Goal: Information Seeking & Learning: Learn about a topic

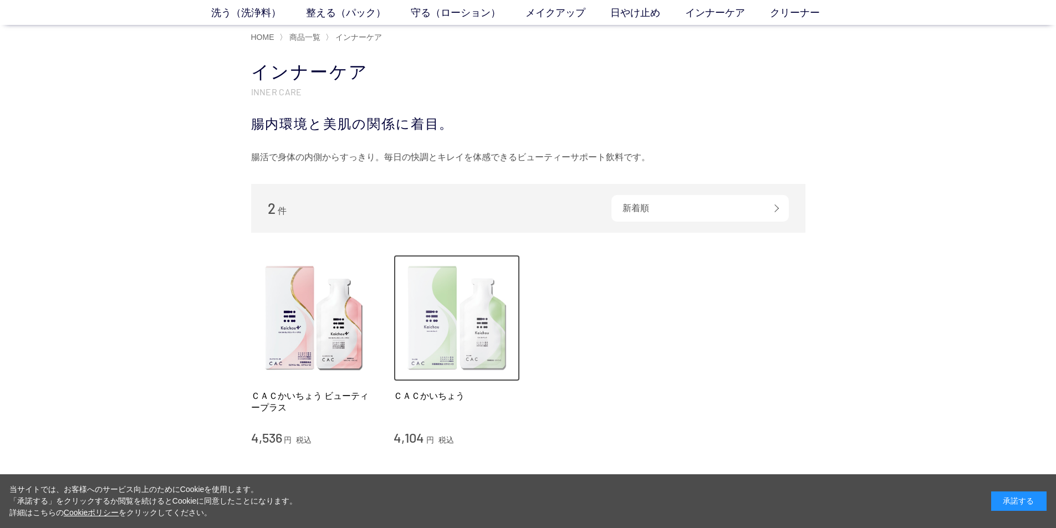
click at [453, 345] on img at bounding box center [456, 318] width 126 height 126
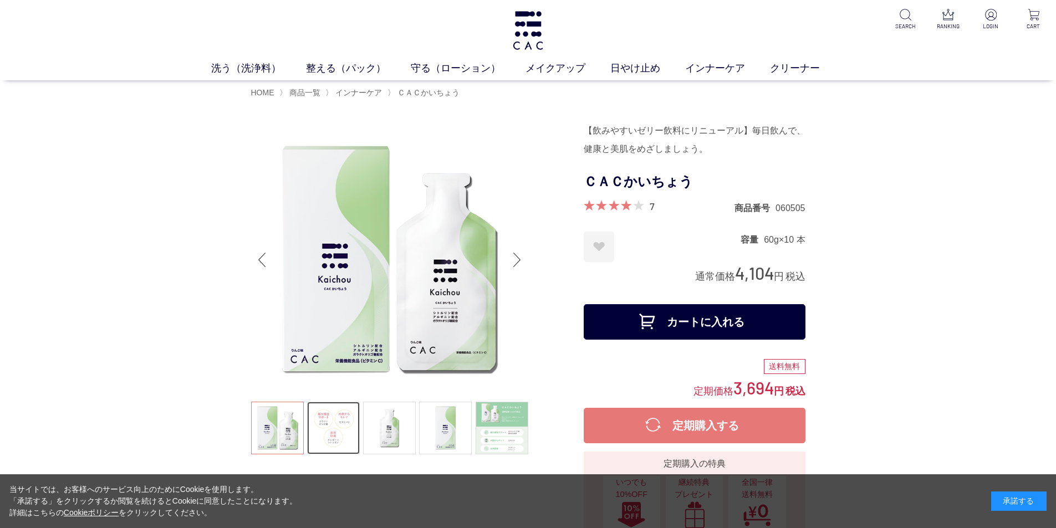
click at [345, 432] on link at bounding box center [333, 428] width 53 height 53
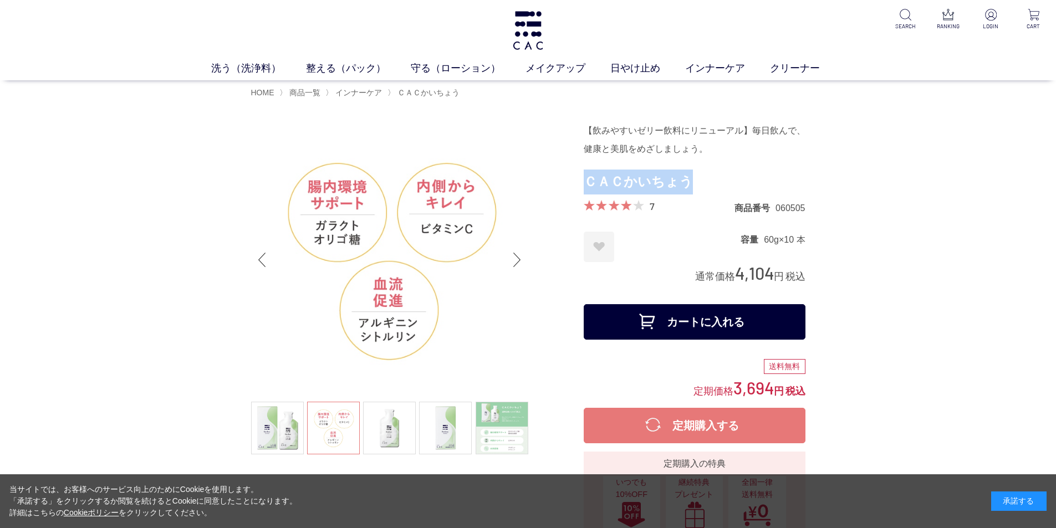
drag, startPoint x: 585, startPoint y: 178, endPoint x: 688, endPoint y: 178, distance: 103.6
click at [688, 178] on h1 "ＣＡＣかいちょう" at bounding box center [694, 182] width 222 height 25
copy h1 "ＣＡＣかいちょう"
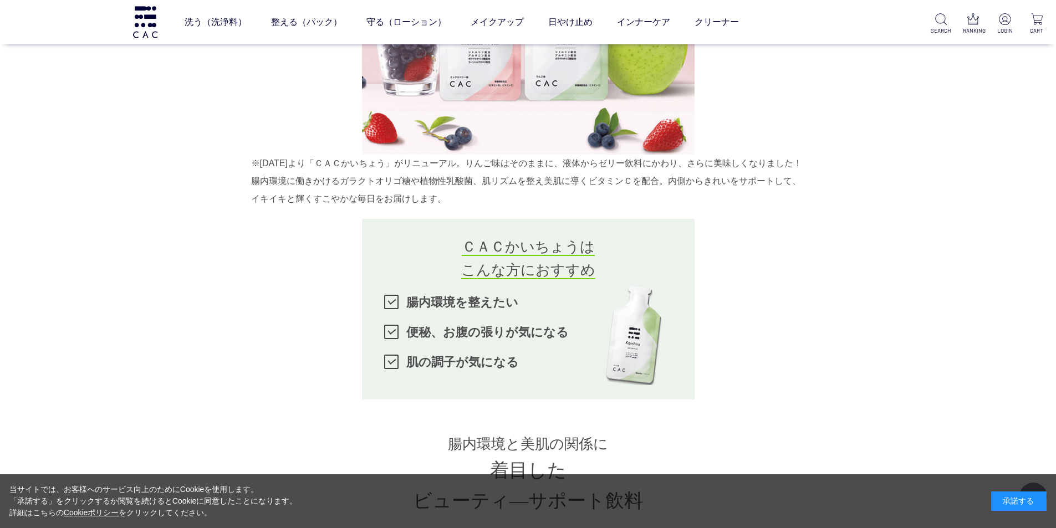
scroll to position [777, 0]
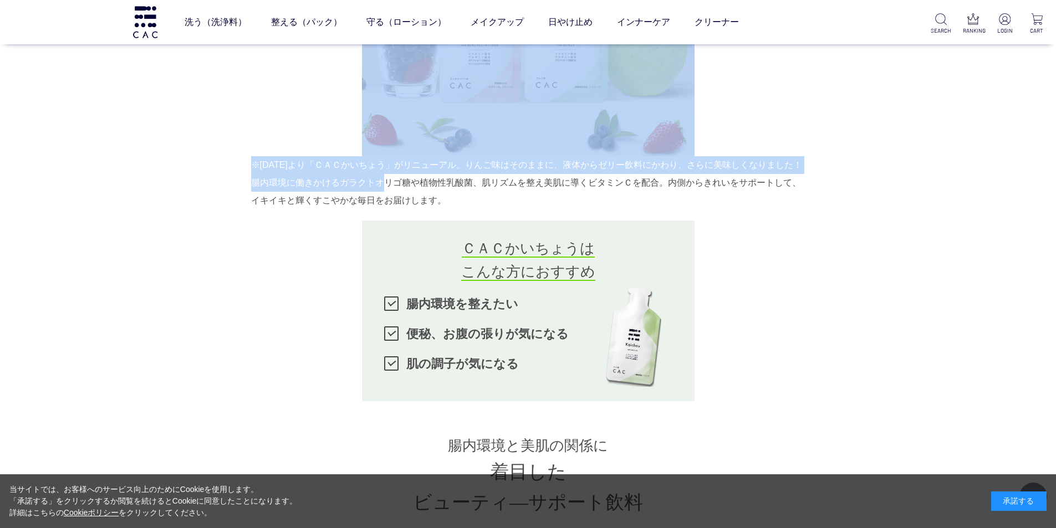
drag, startPoint x: 247, startPoint y: 161, endPoint x: 372, endPoint y: 192, distance: 129.7
click at [321, 187] on div "※[DATE]より「ＣＡＣかいちょう」がリニューアル。りんご味はそのままに、液体からゼリー飲料にかわり、さらに美味しくなりました！ 腸内環境に働きかけるガラク…" at bounding box center [528, 182] width 554 height 53
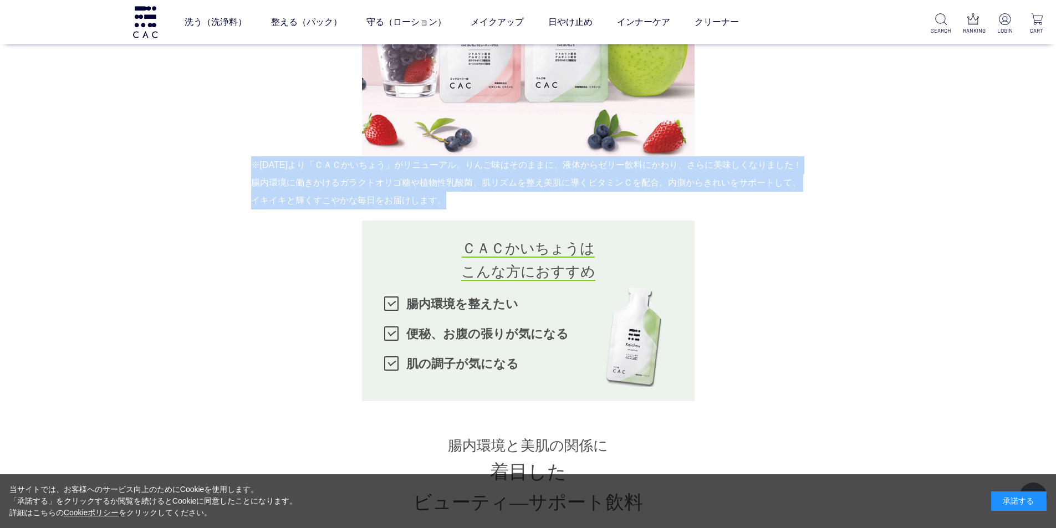
drag, startPoint x: 253, startPoint y: 165, endPoint x: 441, endPoint y: 224, distance: 197.7
click at [441, 209] on div "※[DATE]より「ＣＡＣかいちょう」がリニューアル。りんご味はそのままに、液体からゼリー飲料にかわり、さらに美味しくなりました！ 腸内環境に働きかけるガラク…" at bounding box center [528, 182] width 554 height 53
copy div "※[DATE]より「ＣＡＣかいちょう」がリニューアル。りんご味はそのままに、液体からゼリー飲料にかわり、さらに美味しくなりました！ 腸内環境に働きかけるガラク…"
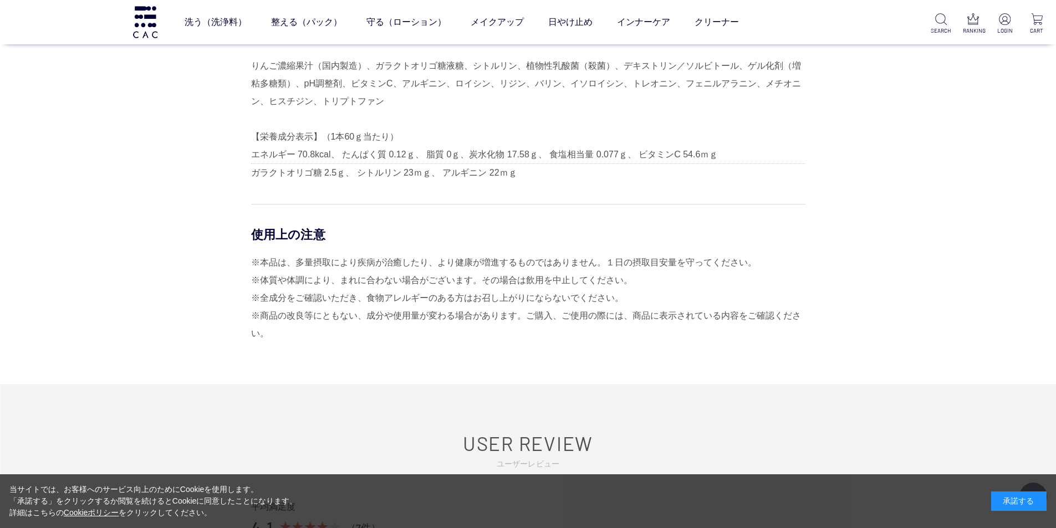
scroll to position [3160, 0]
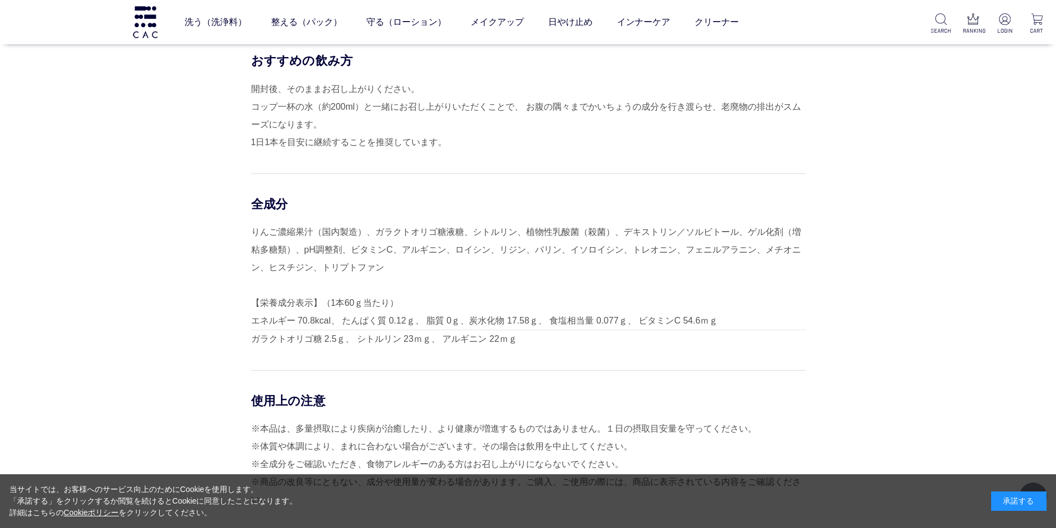
drag, startPoint x: 254, startPoint y: 248, endPoint x: 402, endPoint y: 279, distance: 151.3
click at [402, 279] on div "りんご濃縮果汁（国内製造）、ガラクトオリゴ糖液糖、シトルリン、植物性乳酸菌（殺菌）、デキストリン／ソルビトール、ゲル化剤（増粘多糖類）、pH調整剤、ビタミンC…" at bounding box center [528, 285] width 554 height 125
copy div "りんご濃縮果汁（国内製造）、ガラクトオリゴ糖液糖、シトルリン、植物性乳酸菌（殺菌）、デキストリン／ソルビトール、ゲル化剤（増粘多糖類）、pH調整剤、ビタミンC…"
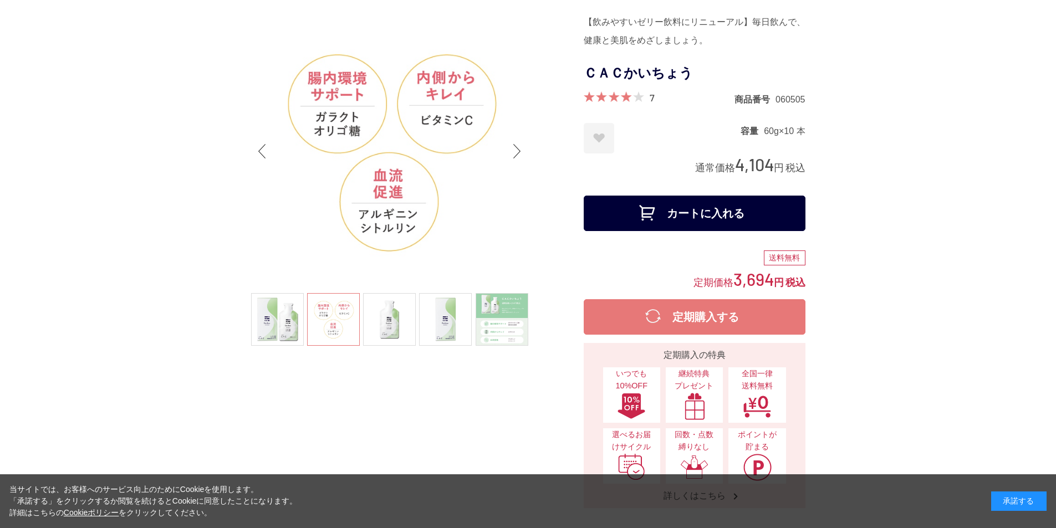
scroll to position [222, 0]
